Goal: Task Accomplishment & Management: Complete application form

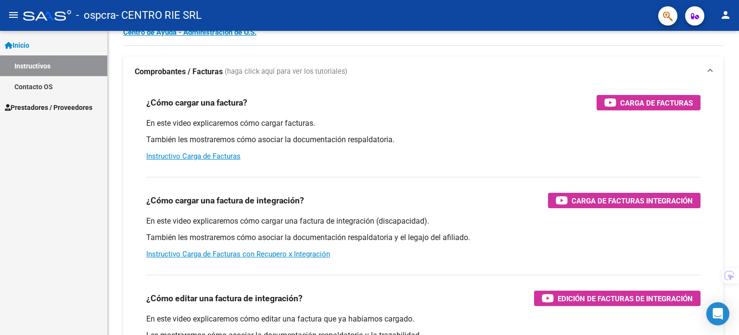
scroll to position [48, 0]
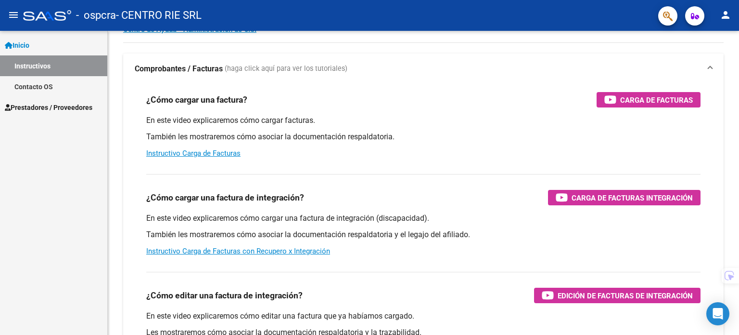
click at [78, 98] on link "Prestadores / Proveedores" at bounding box center [53, 107] width 107 height 21
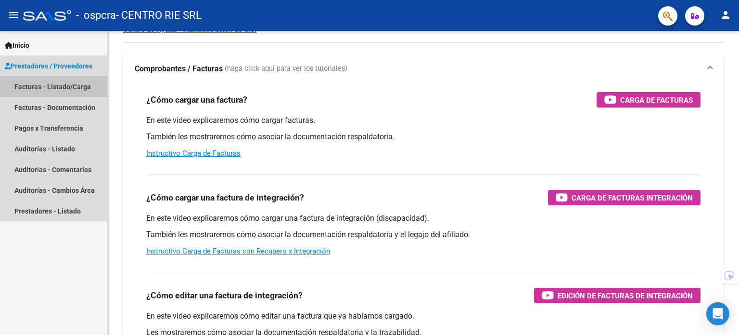
click at [73, 91] on link "Facturas - Listado/Carga" at bounding box center [53, 86] width 107 height 21
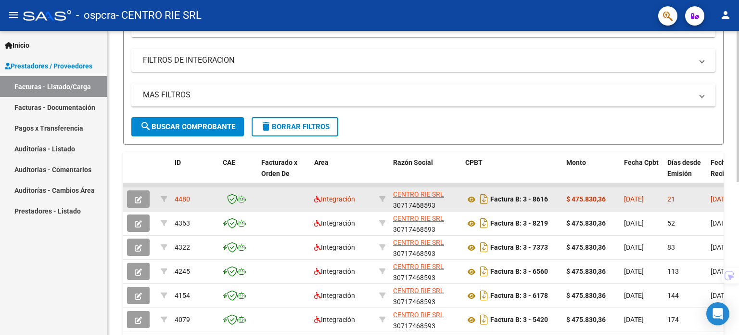
scroll to position [151, 0]
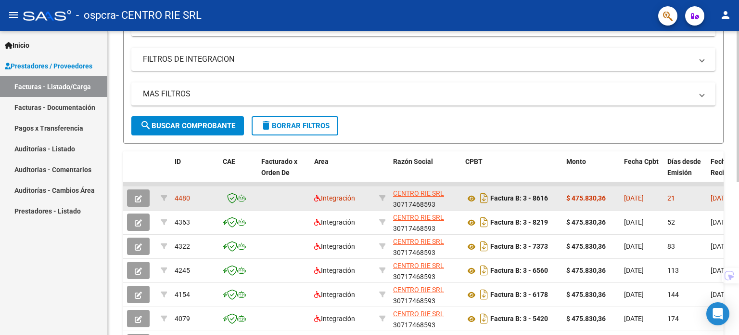
click at [136, 199] on icon "button" at bounding box center [138, 198] width 7 height 7
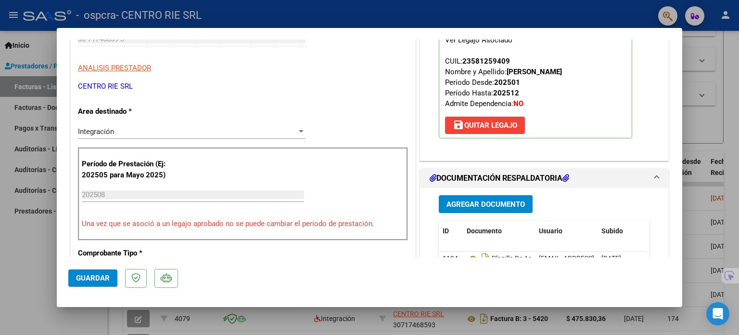
scroll to position [144, 0]
click at [41, 224] on div at bounding box center [369, 167] width 739 height 335
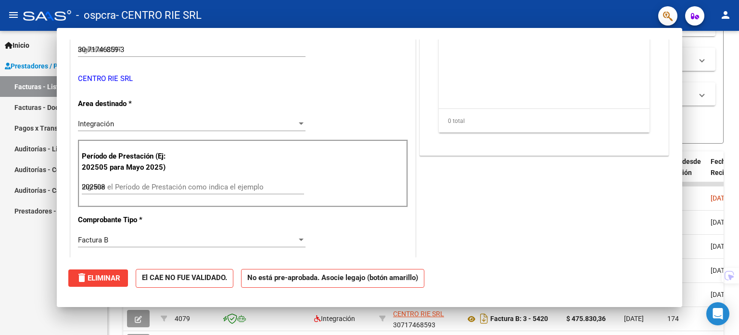
type input "$ 0,00"
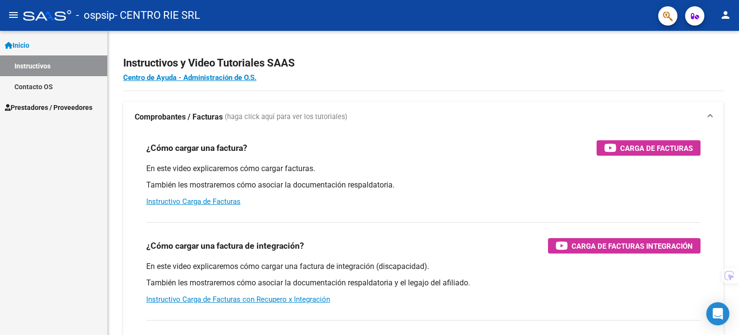
click at [44, 109] on span "Prestadores / Proveedores" at bounding box center [49, 107] width 88 height 11
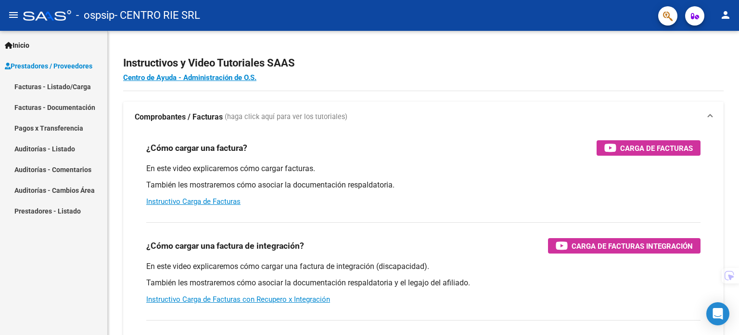
click at [61, 95] on link "Facturas - Listado/Carga" at bounding box center [53, 86] width 107 height 21
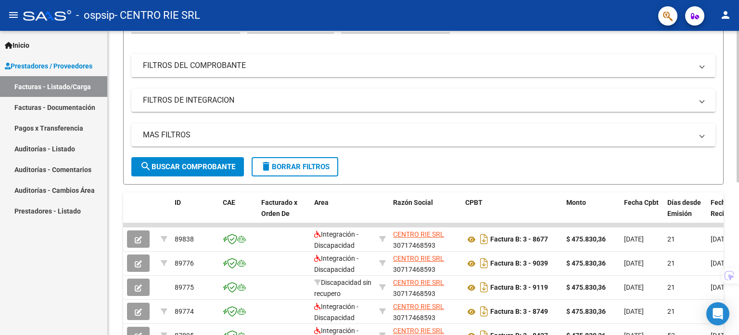
scroll to position [151, 0]
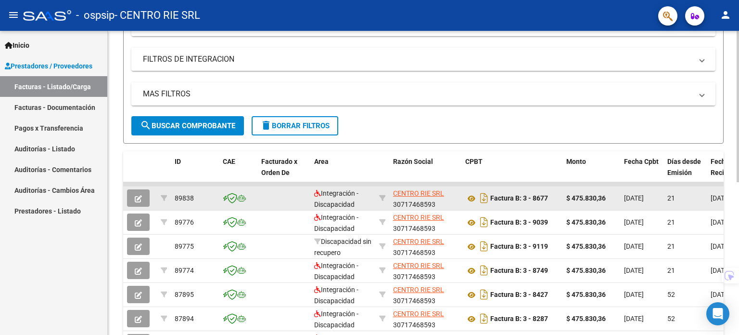
click at [151, 194] on div at bounding box center [140, 197] width 26 height 17
click at [147, 198] on button "button" at bounding box center [138, 197] width 23 height 17
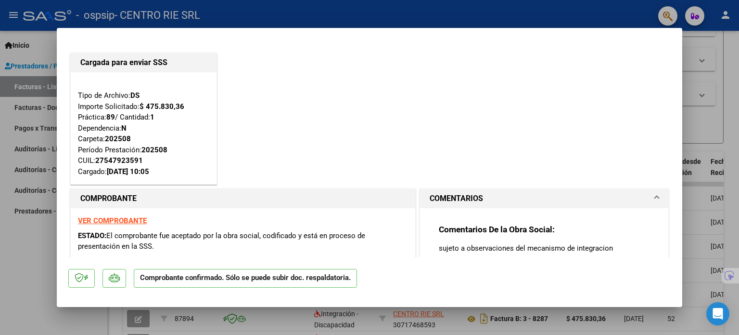
click at [3, 221] on div at bounding box center [369, 167] width 739 height 335
type input "$ 0,00"
